Goal: Transaction & Acquisition: Download file/media

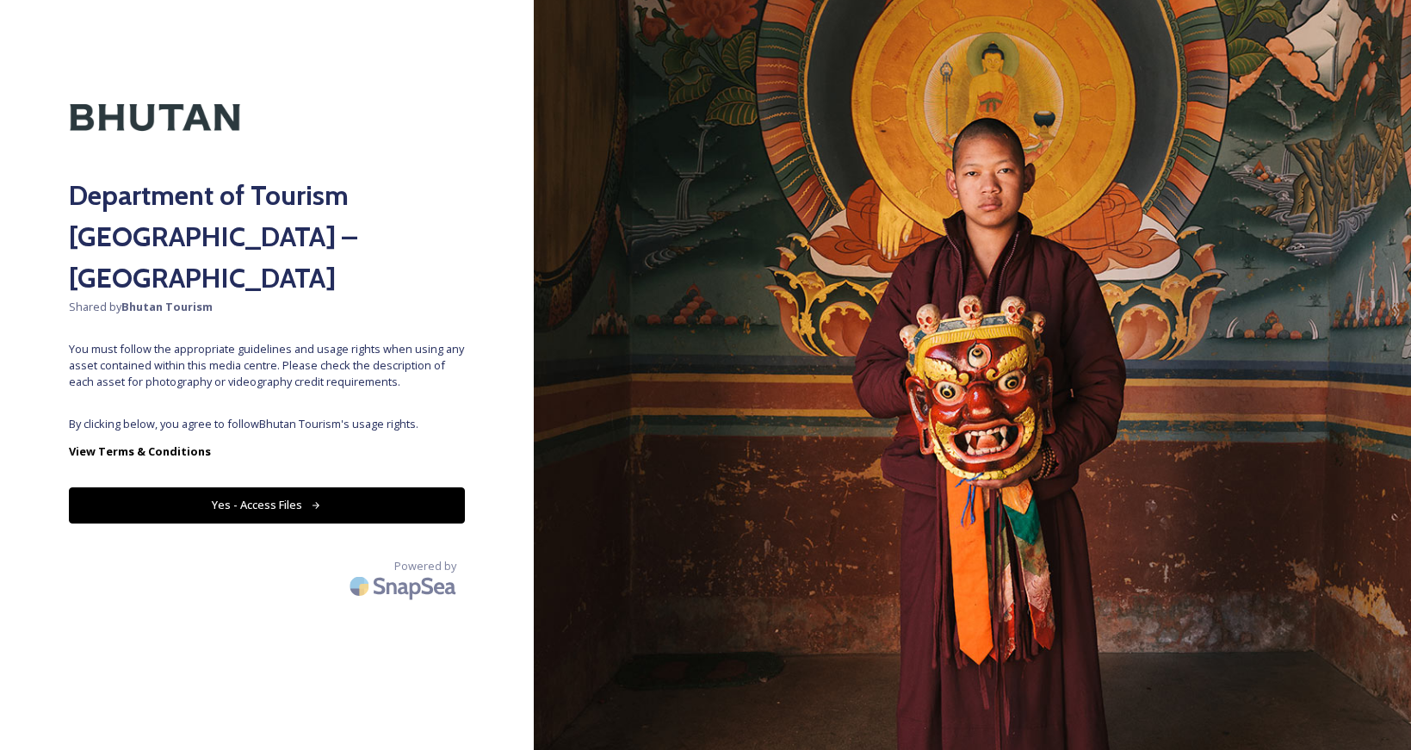
click at [250, 487] on button "Yes - Access Files" at bounding box center [267, 504] width 396 height 35
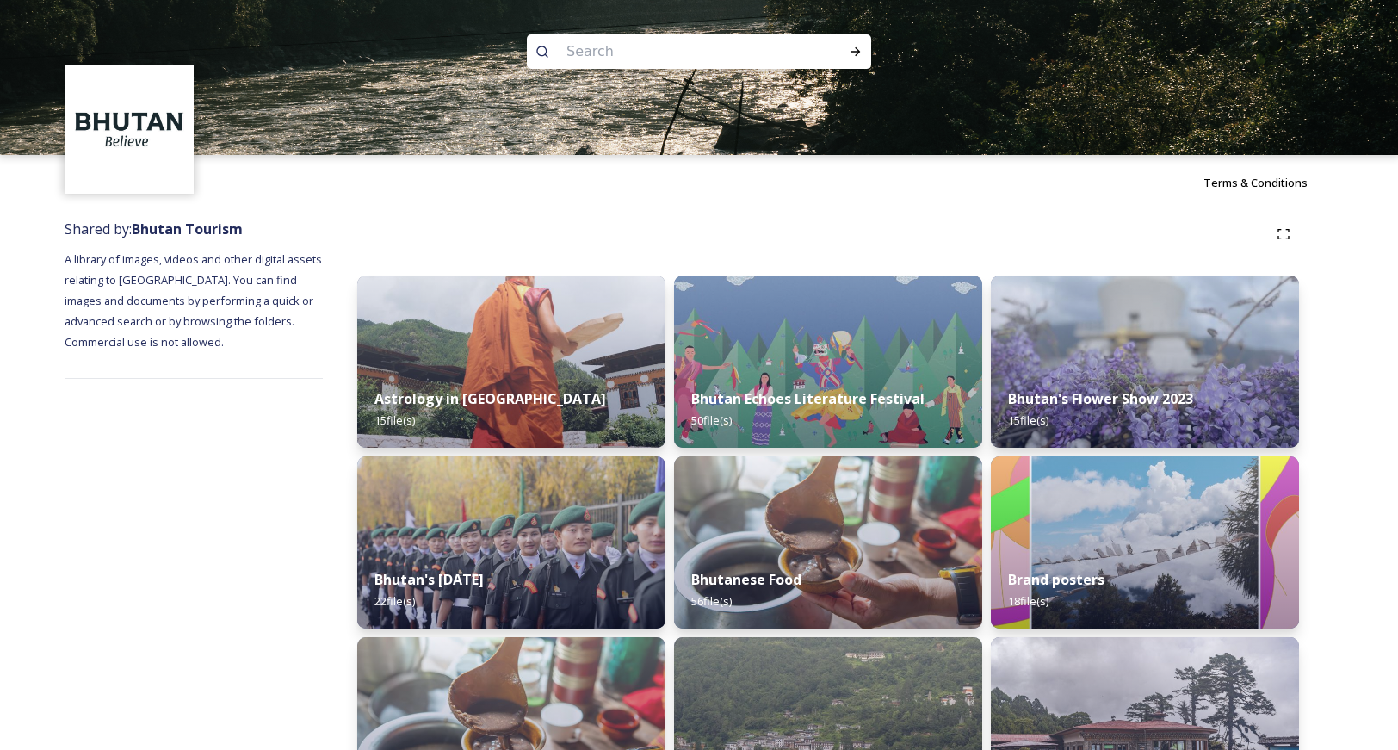
click at [639, 62] on input at bounding box center [676, 52] width 236 height 38
type input "video"
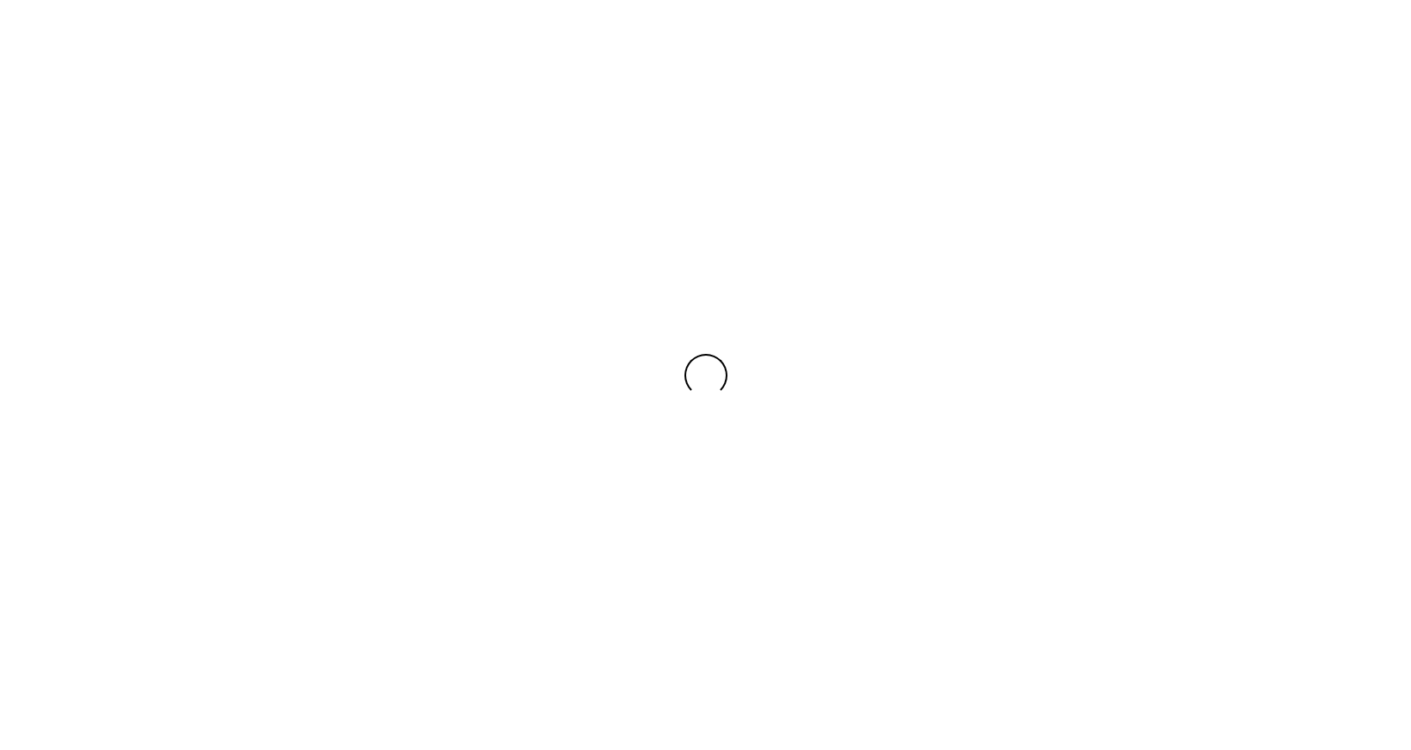
click at [859, 53] on div at bounding box center [705, 375] width 1411 height 750
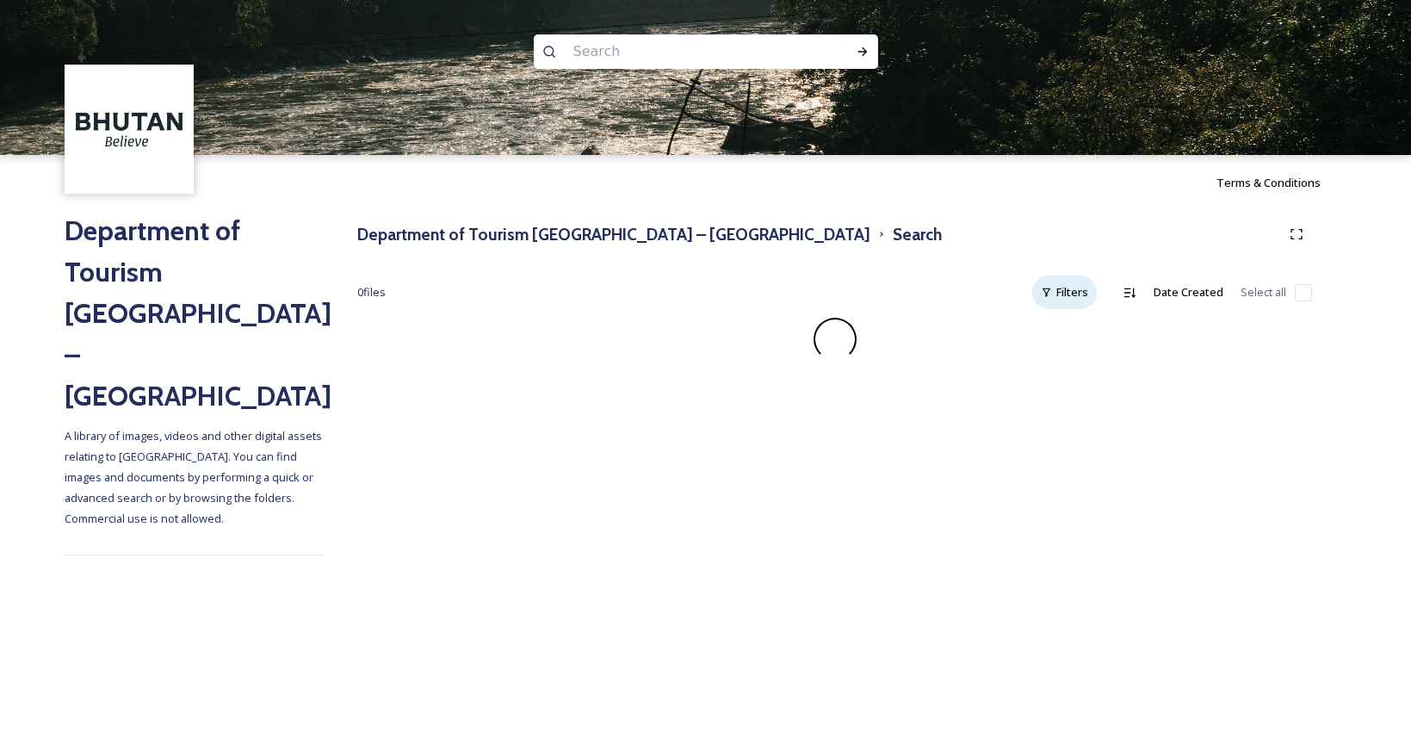
click at [1056, 280] on div "Filters" at bounding box center [1064, 292] width 65 height 34
click at [907, 243] on div "Department of Tourism [GEOGRAPHIC_DATA] – Brand Centre Search" at bounding box center [834, 234] width 955 height 31
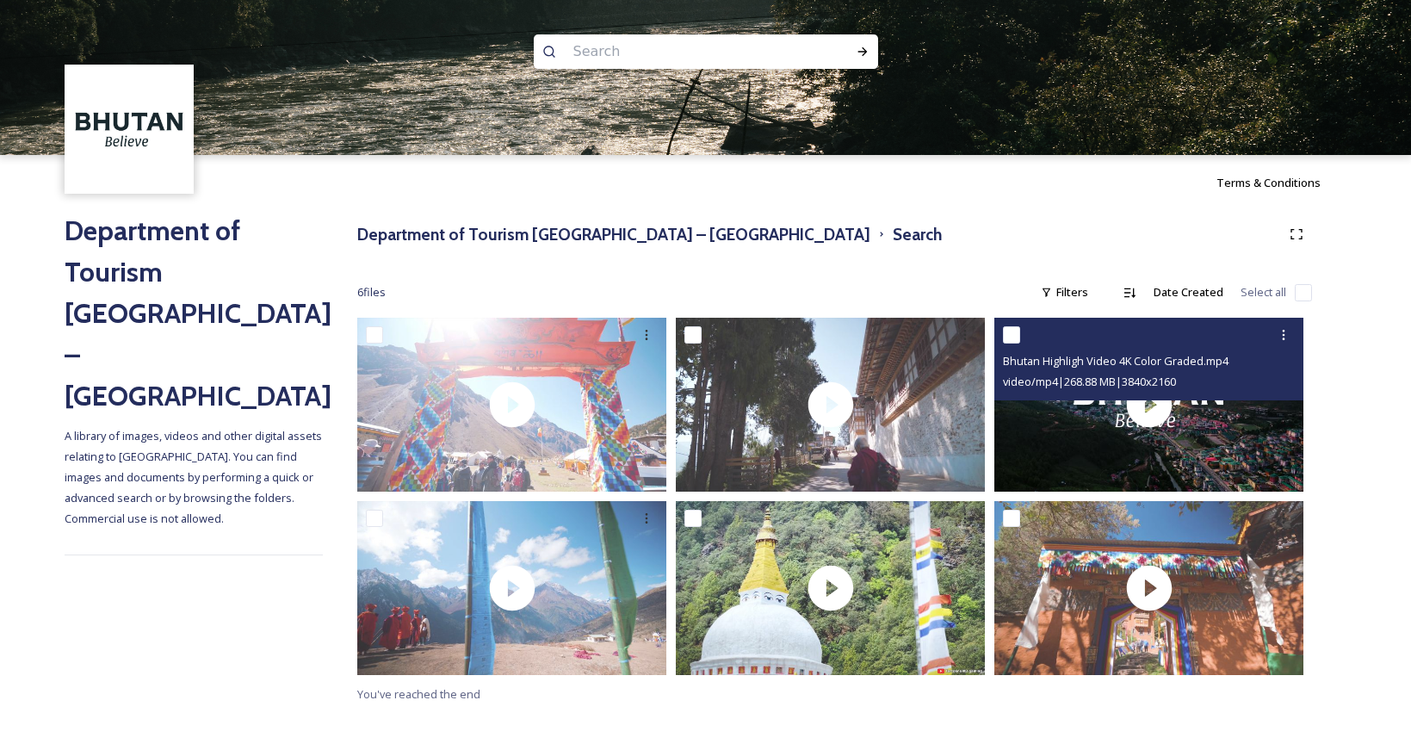
click at [1157, 399] on div "Bhutan Highligh Video 4K Color Graded.mp4 video/mp4 | 268.88 MB | 3840 x 2160" at bounding box center [1148, 359] width 309 height 83
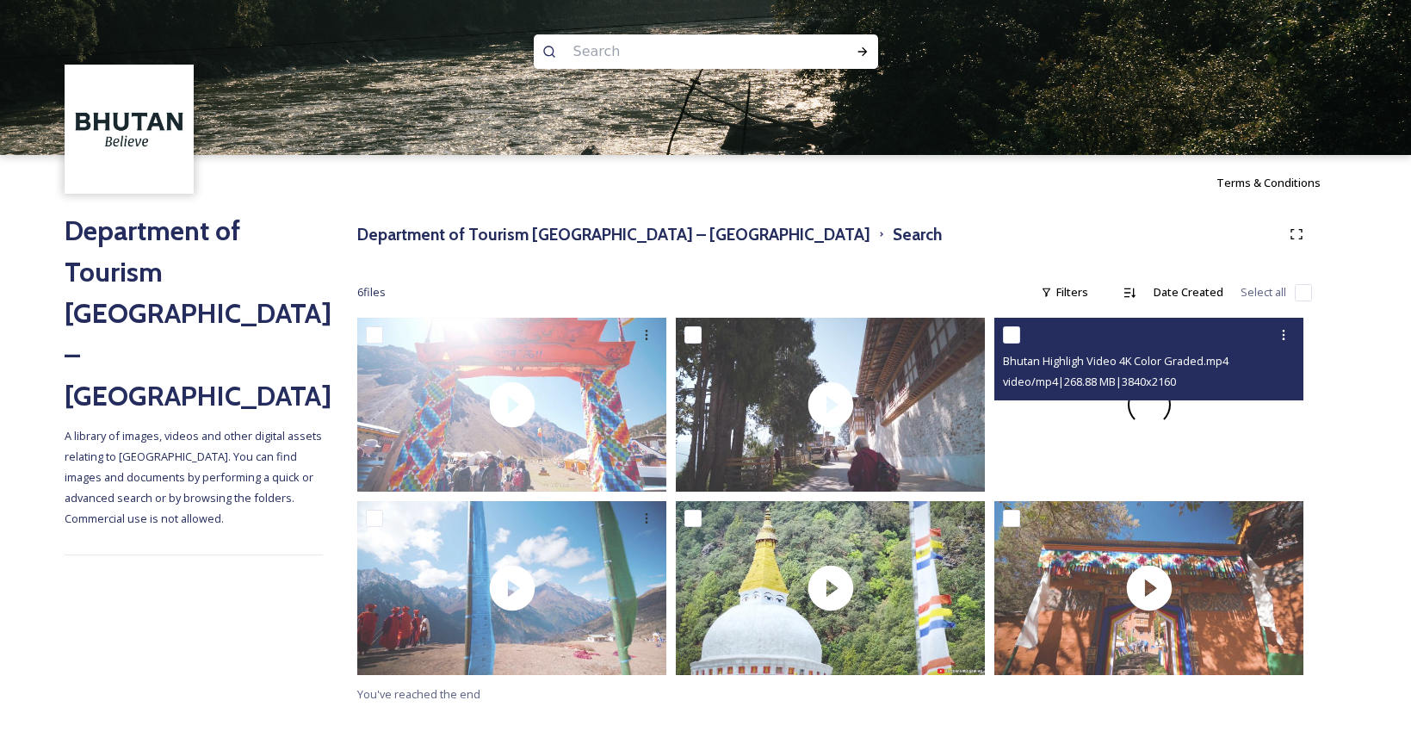
click at [1148, 404] on span at bounding box center [1148, 404] width 55 height 55
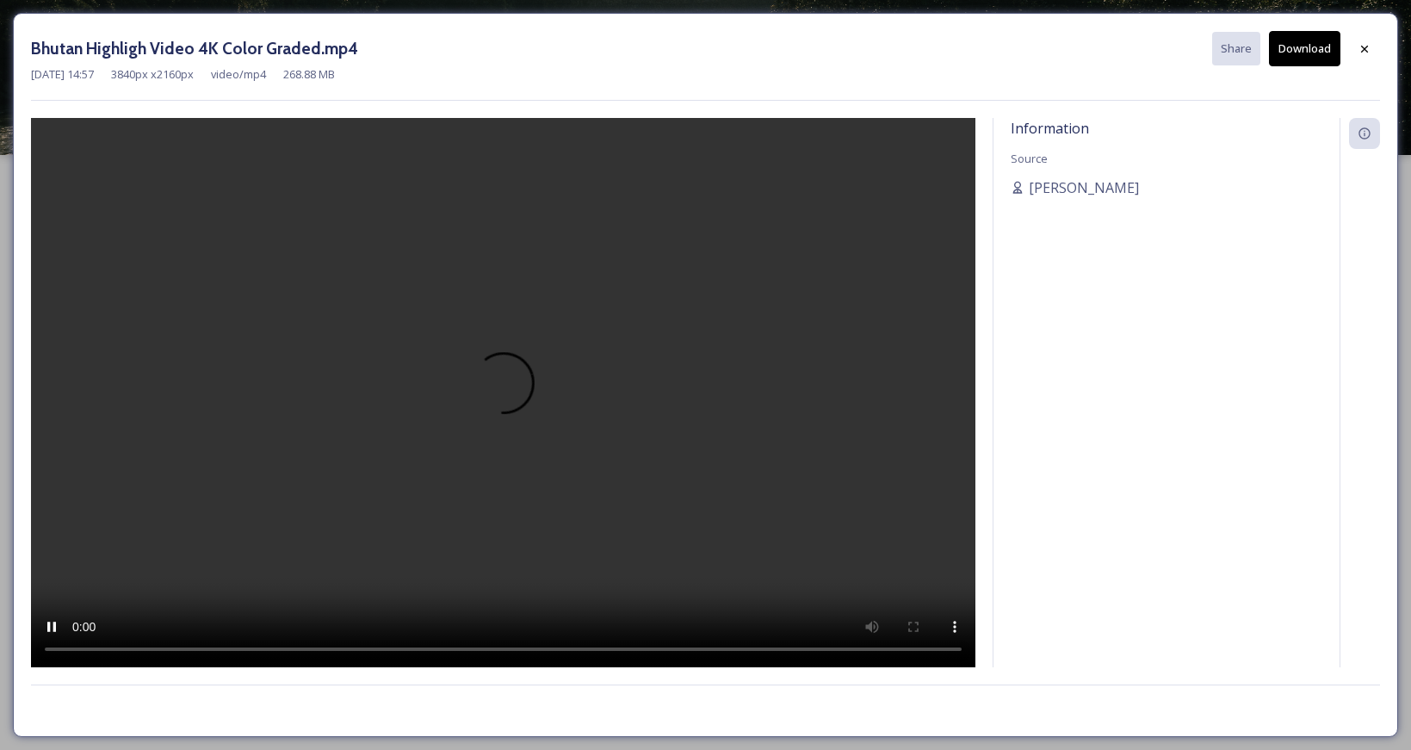
click at [1312, 48] on button "Download" at bounding box center [1304, 48] width 71 height 35
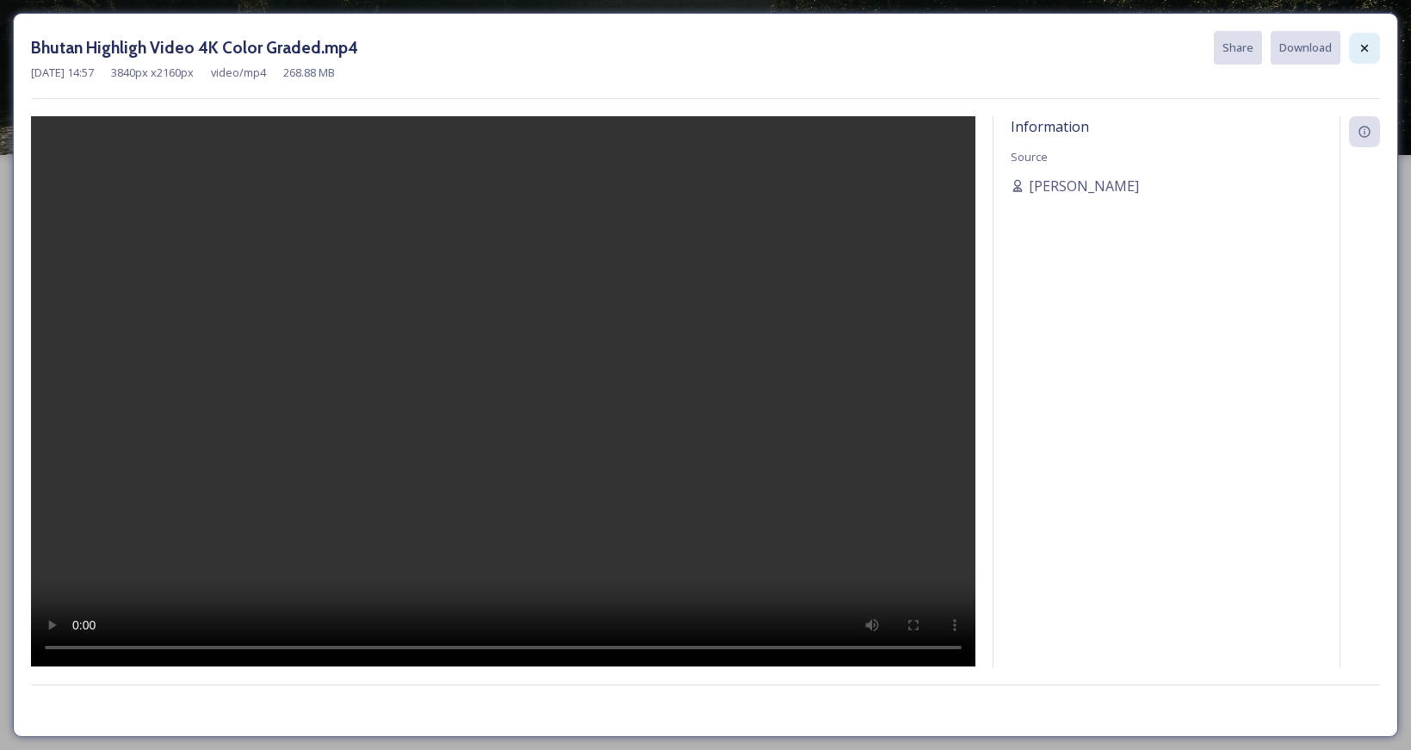
click at [1359, 46] on icon at bounding box center [1365, 48] width 14 height 14
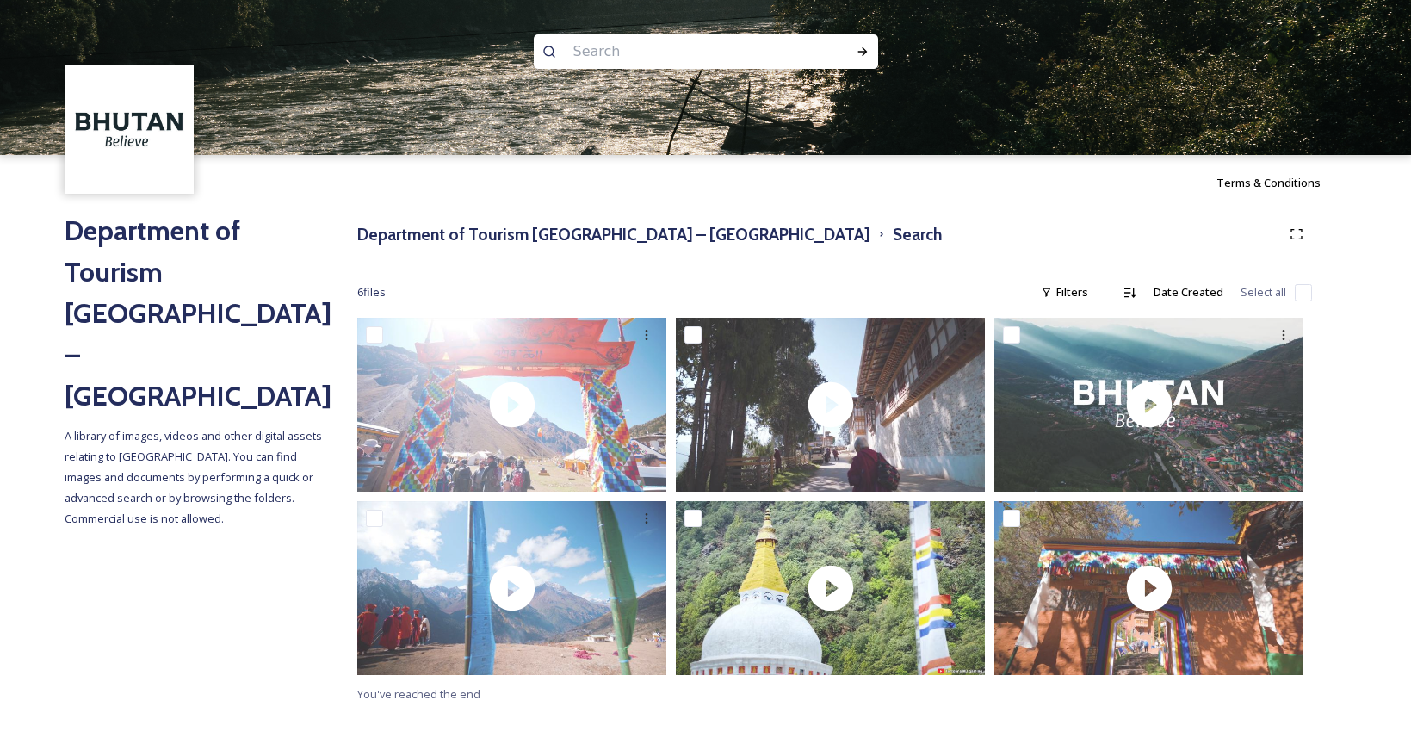
click at [959, 223] on div "Department of Tourism [GEOGRAPHIC_DATA] – Brand Centre Search" at bounding box center [834, 234] width 955 height 31
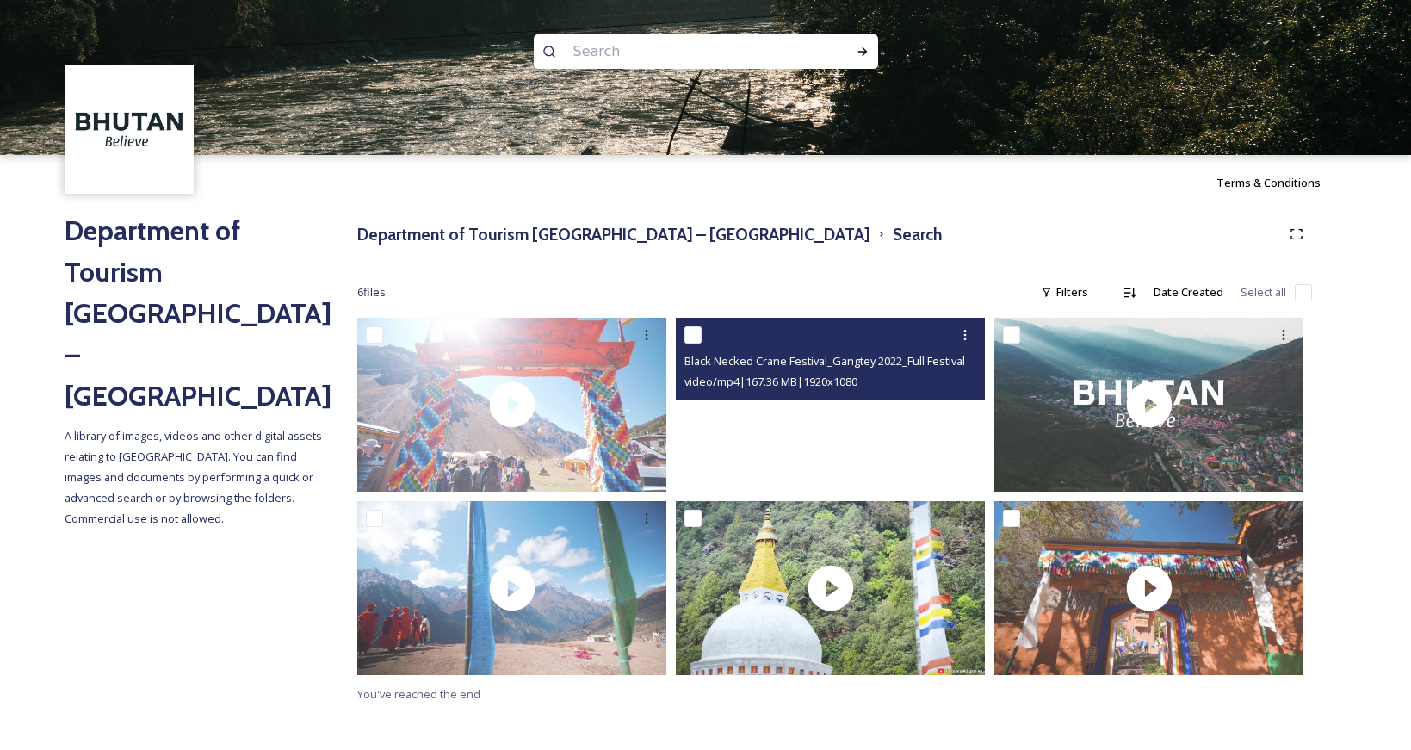
click at [837, 411] on video "Black Necked Crane Festival_Gangtey 2022_Full Festival video.m4v" at bounding box center [830, 405] width 309 height 174
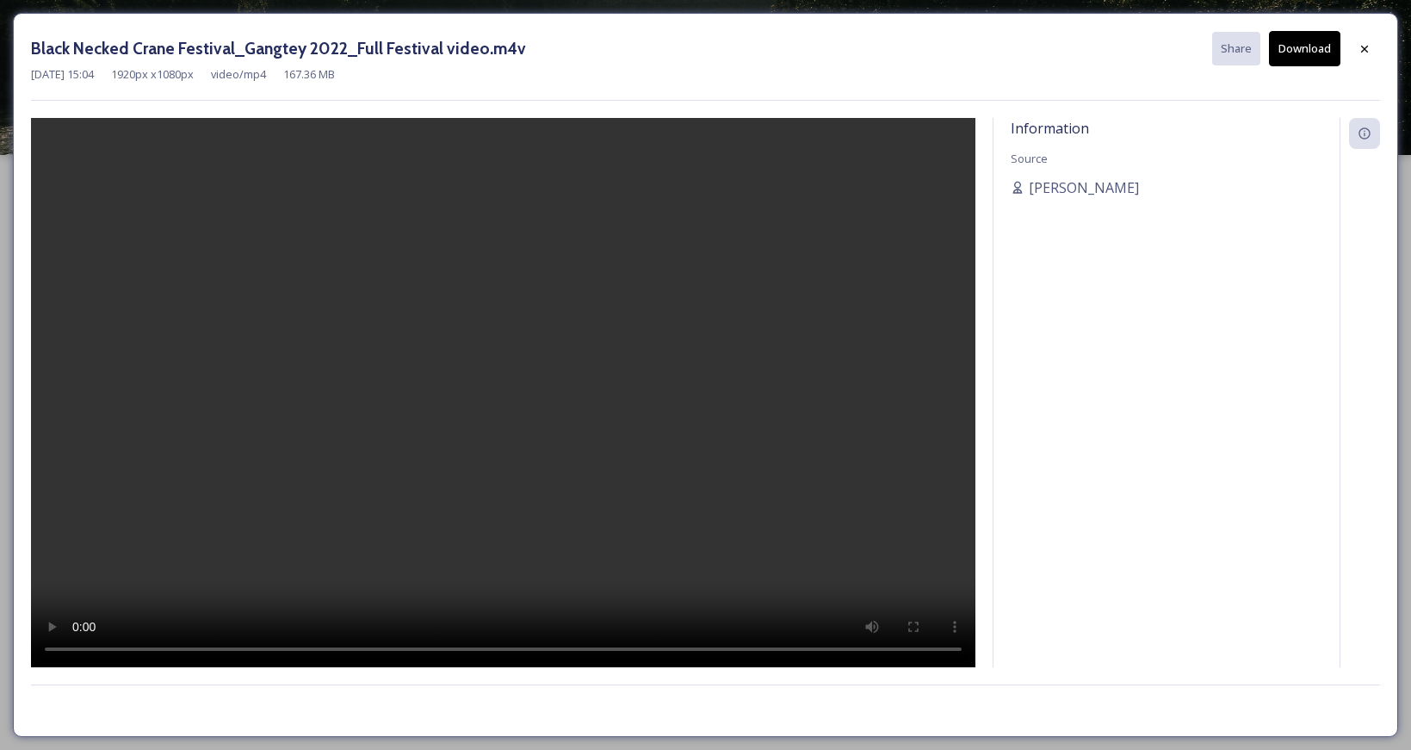
click at [1302, 57] on button "Download" at bounding box center [1304, 48] width 71 height 35
click at [1358, 46] on icon at bounding box center [1365, 49] width 14 height 14
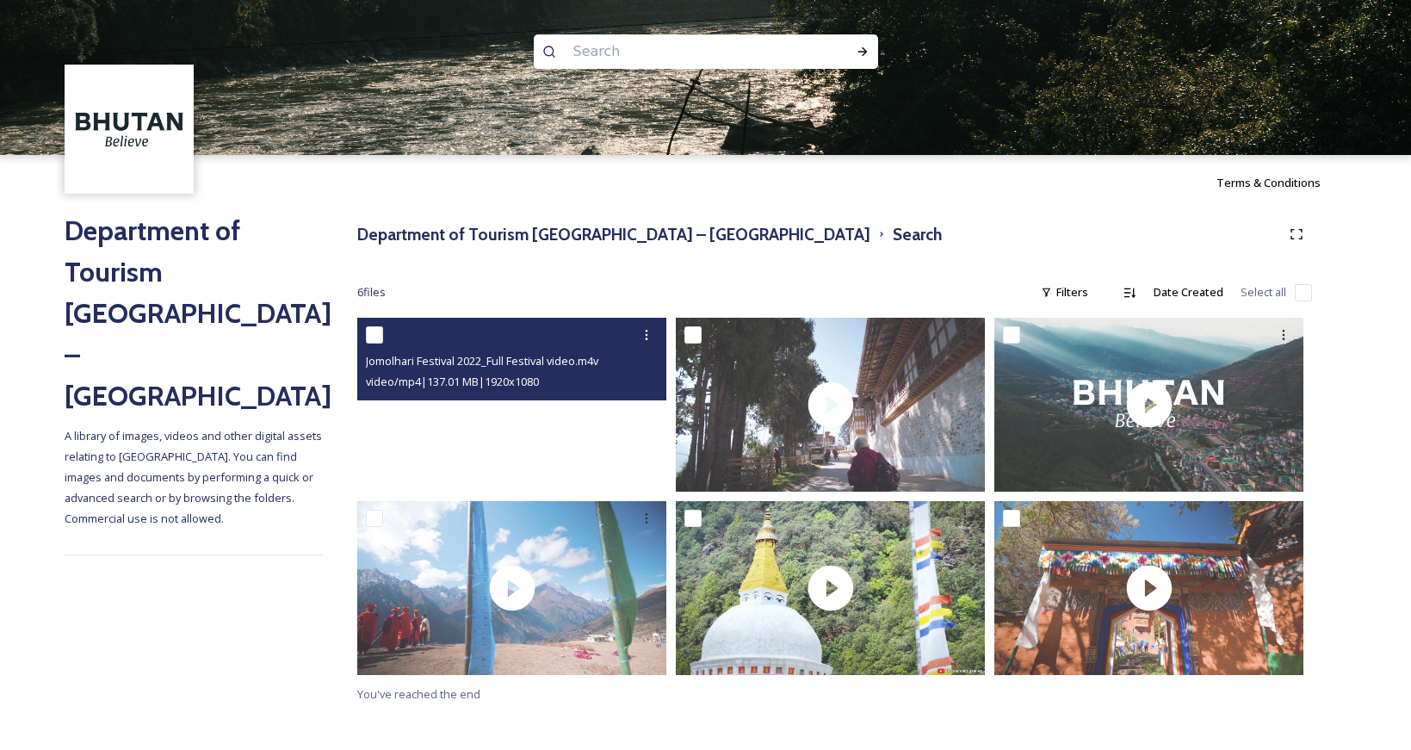
click at [516, 403] on video "Jomolhari Festival 2022_Full Festival video.m4v" at bounding box center [511, 405] width 309 height 174
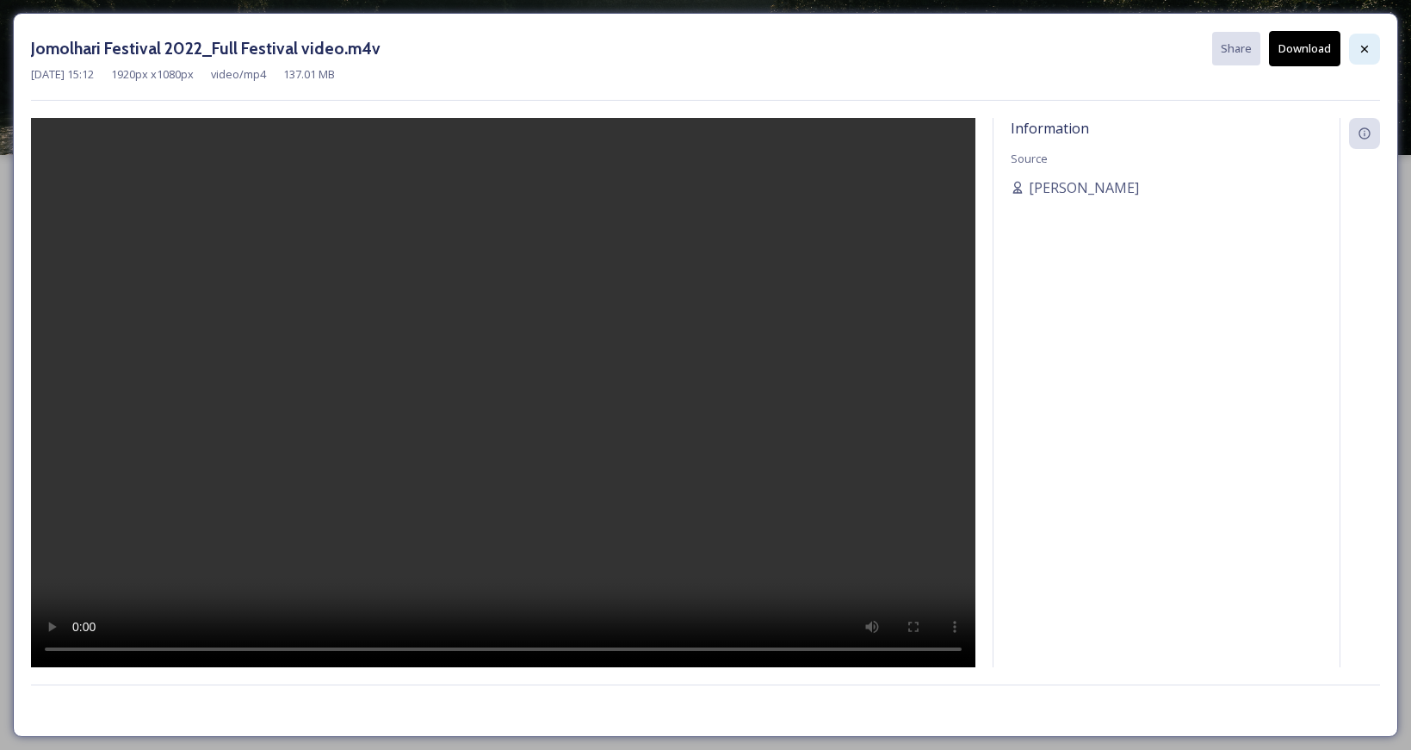
click at [1367, 42] on icon at bounding box center [1365, 49] width 14 height 14
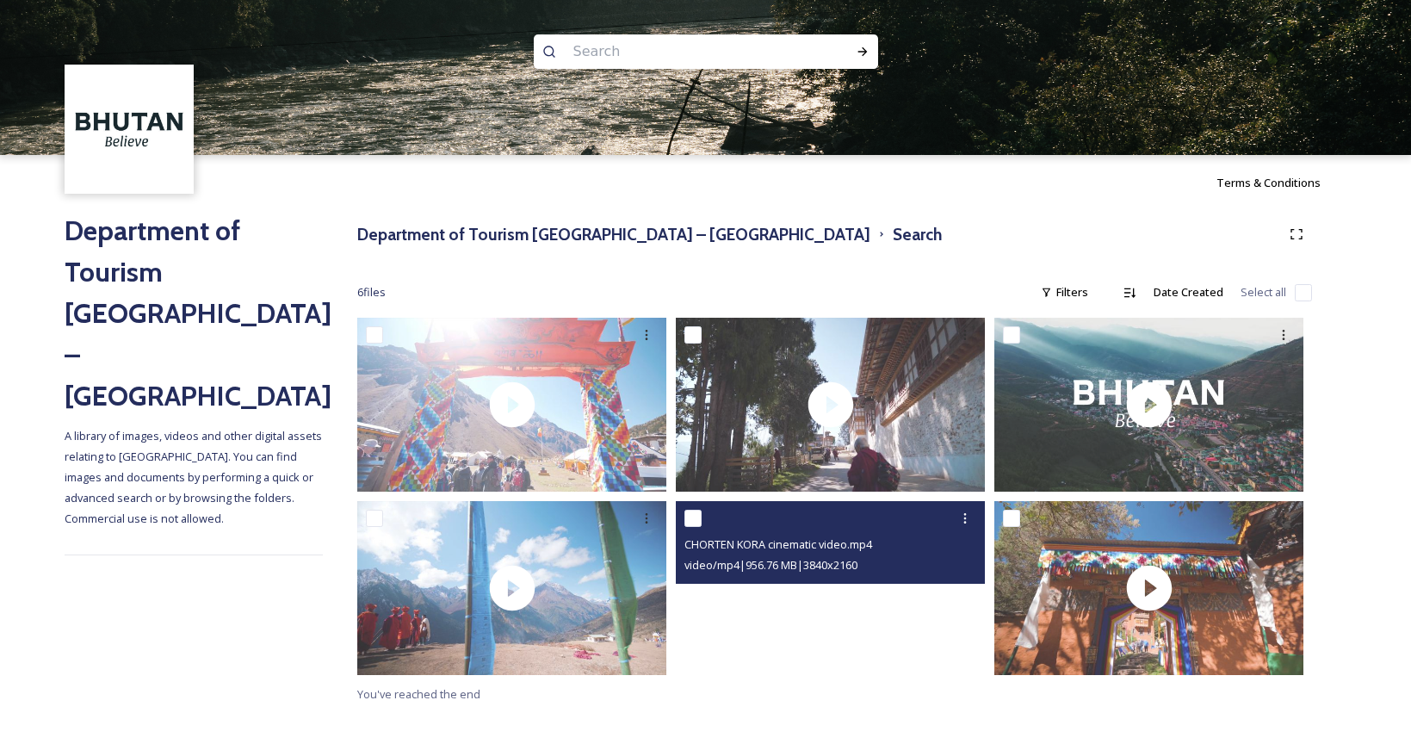
click at [832, 594] on video "CHORTEN KORA cinematic video.mp4" at bounding box center [830, 588] width 309 height 174
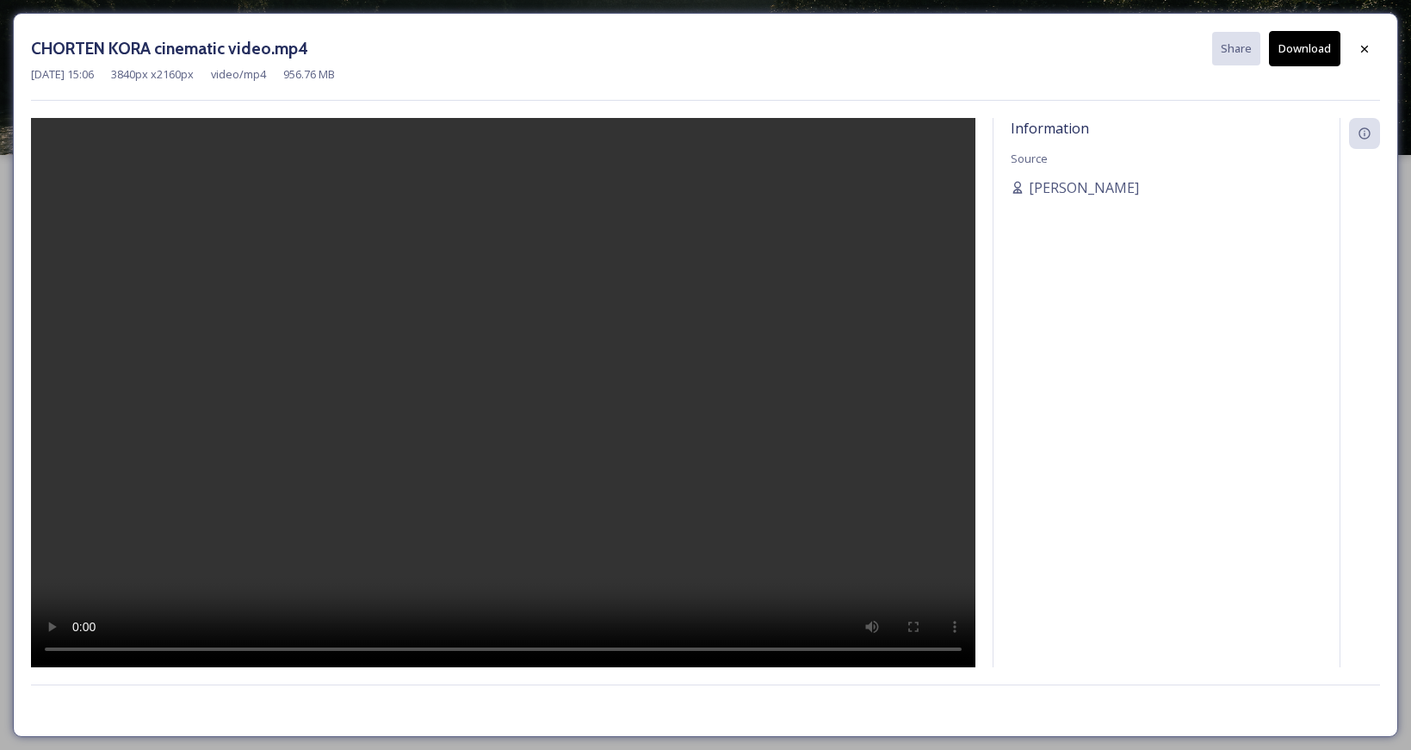
click at [1302, 47] on button "Download" at bounding box center [1304, 48] width 71 height 35
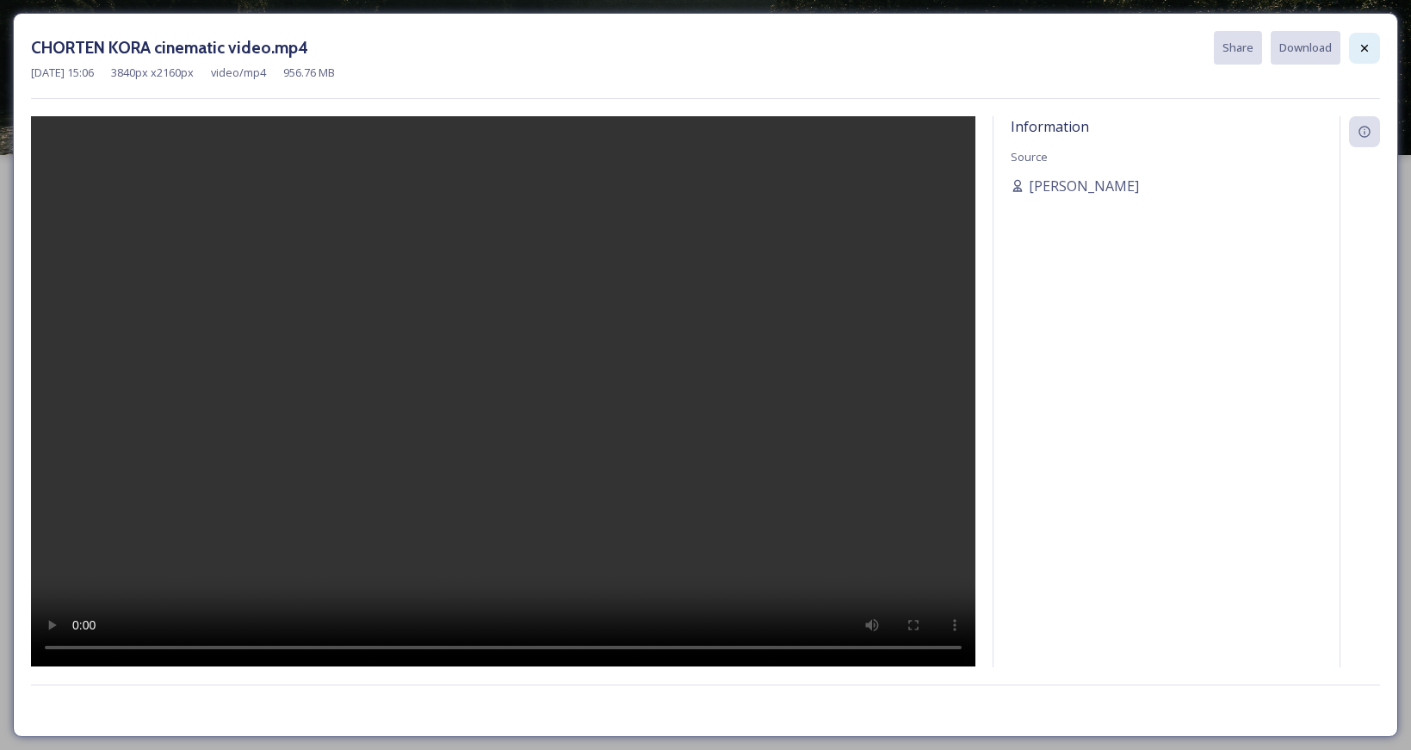
click at [1358, 53] on icon at bounding box center [1365, 48] width 14 height 14
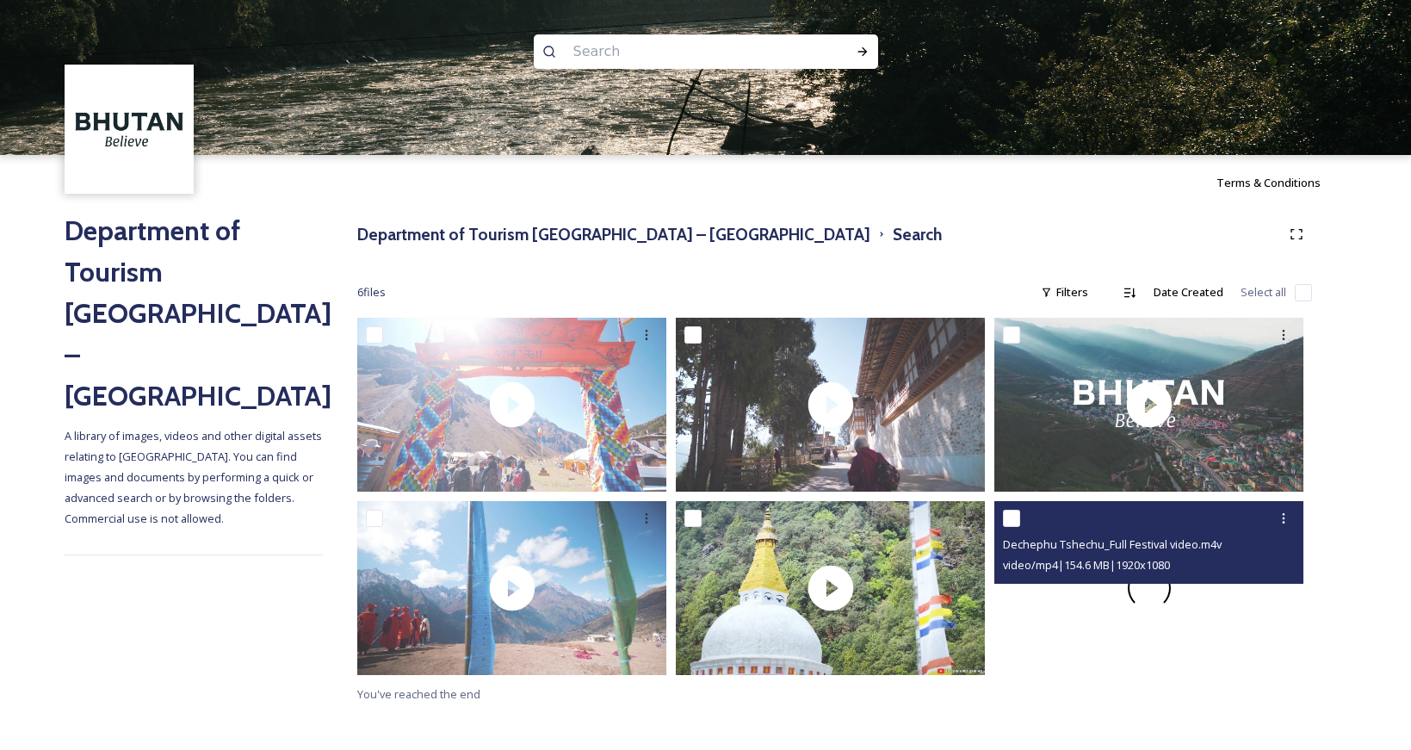
click at [1152, 598] on video "Dechephu Tshechu_Full Festival video.m4v" at bounding box center [1148, 588] width 309 height 174
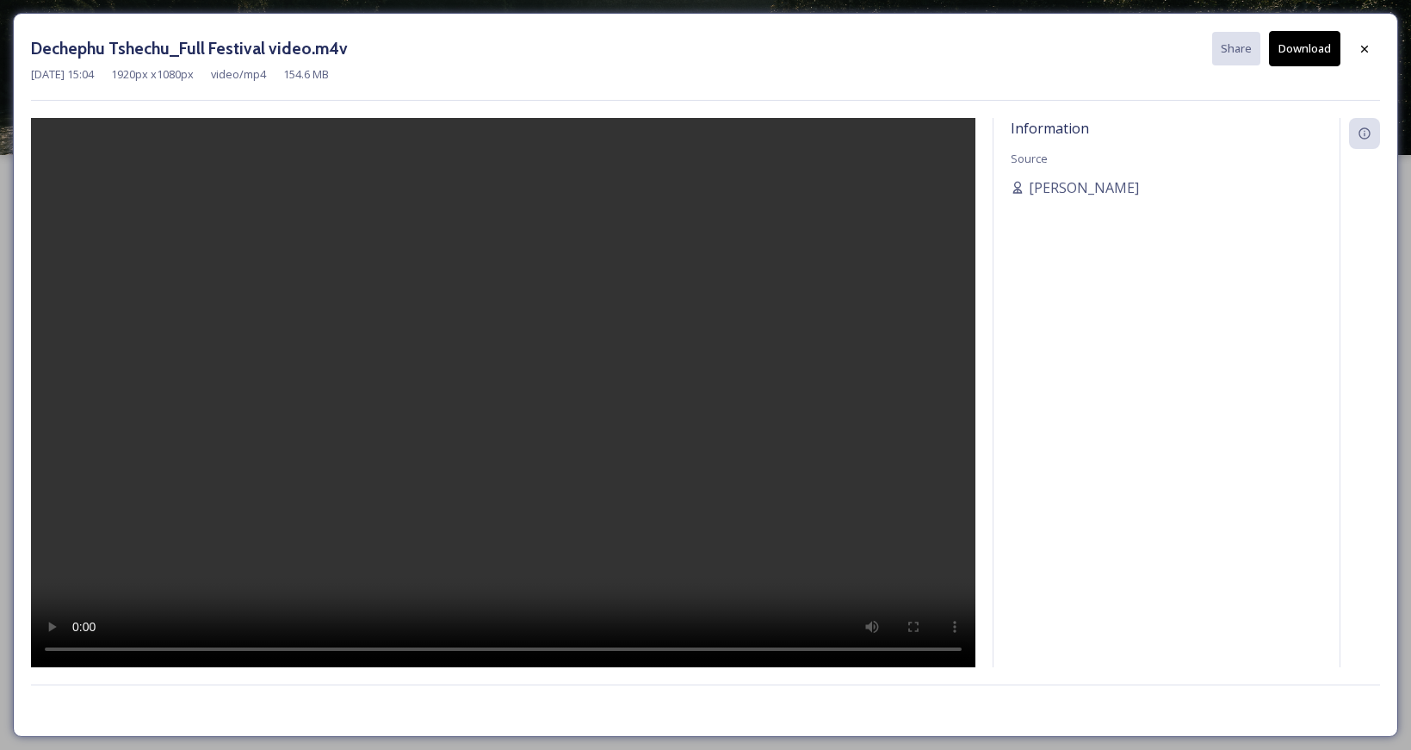
click at [1292, 54] on button "Download" at bounding box center [1304, 48] width 71 height 35
